Goal: Information Seeking & Learning: Check status

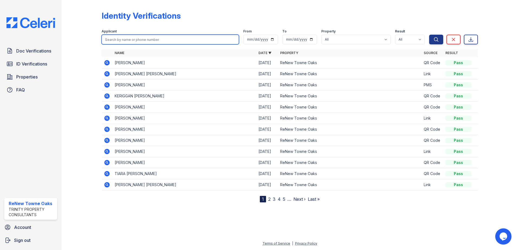
click at [152, 40] on input "search" at bounding box center [170, 40] width 137 height 10
type input "[PERSON_NAME]"
click at [429, 35] on button "Search" at bounding box center [436, 40] width 14 height 10
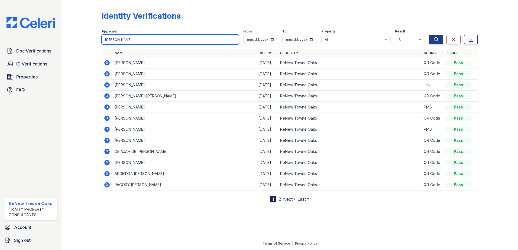
drag, startPoint x: 127, startPoint y: 39, endPoint x: 80, endPoint y: 37, distance: 47.2
click at [91, 40] on div "Identity Verifications Filter Applicant [PERSON_NAME] From To Property All [GEO…" at bounding box center [289, 105] width 439 height 211
type input "bedfords"
click at [429, 35] on button "Search" at bounding box center [436, 40] width 14 height 10
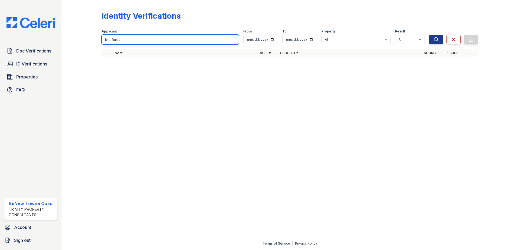
click at [145, 41] on input "bedfords" at bounding box center [170, 40] width 137 height 10
type input "bedford"
click at [429, 35] on button "Search" at bounding box center [436, 40] width 14 height 10
drag, startPoint x: 144, startPoint y: 40, endPoint x: 93, endPoint y: 35, distance: 51.1
click at [93, 35] on div "Identity Verifications Filter Applicant [GEOGRAPHIC_DATA] From To Property All …" at bounding box center [289, 36] width 439 height 72
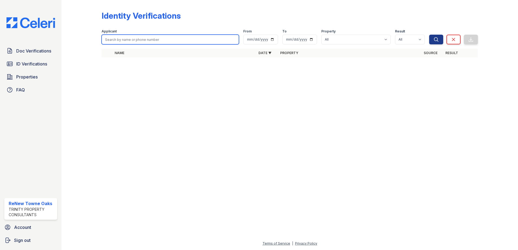
type input "\"
